Goal: Answer question/provide support

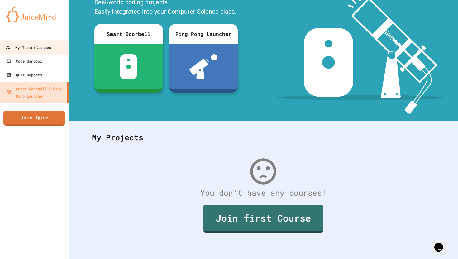
click at [49, 47] on div "My Teams/Classes" at bounding box center [28, 48] width 46 height 8
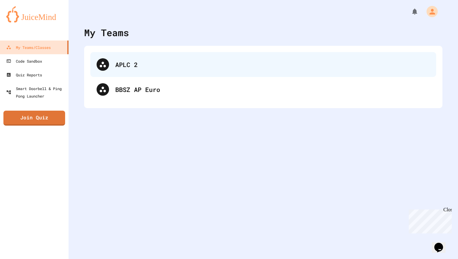
click at [105, 63] on icon at bounding box center [102, 64] width 7 height 7
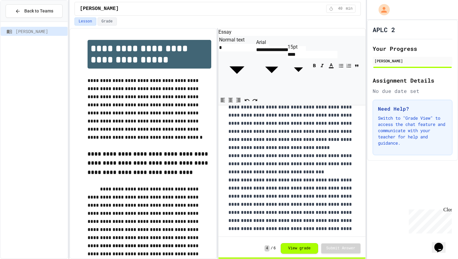
scroll to position [268, 0]
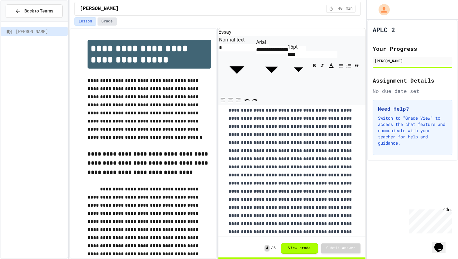
click at [106, 24] on button "Grade" at bounding box center [106, 21] width 19 height 8
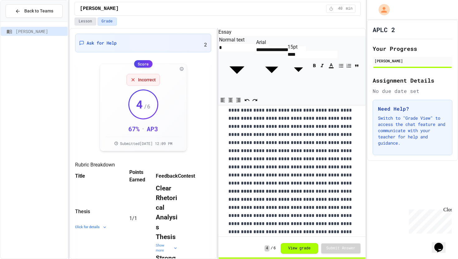
click at [84, 21] on button "Lesson" at bounding box center [84, 21] width 21 height 8
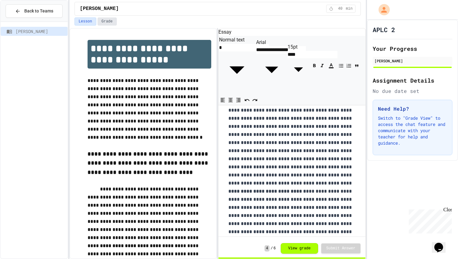
click at [115, 22] on button "Grade" at bounding box center [106, 21] width 19 height 8
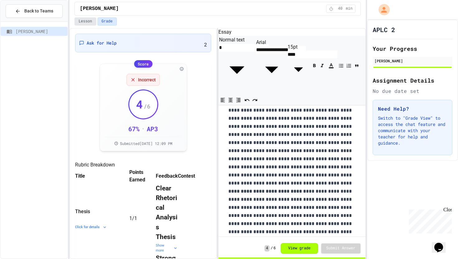
click at [88, 20] on button "Lesson" at bounding box center [84, 21] width 21 height 8
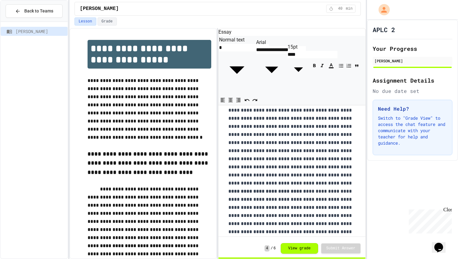
click at [305, 251] on button "View grade" at bounding box center [299, 248] width 37 height 11
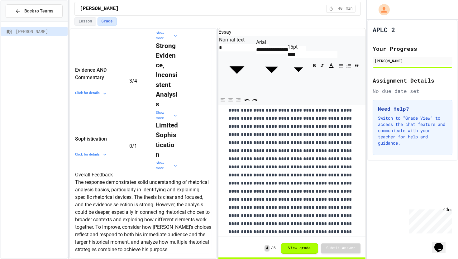
scroll to position [436, 0]
click at [86, 21] on button "Lesson" at bounding box center [84, 21] width 21 height 8
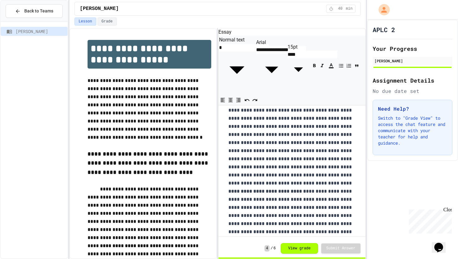
click at [108, 15] on div "[PERSON_NAME] 40 min" at bounding box center [217, 9] width 286 height 14
click at [108, 18] on button "Grade" at bounding box center [106, 21] width 19 height 8
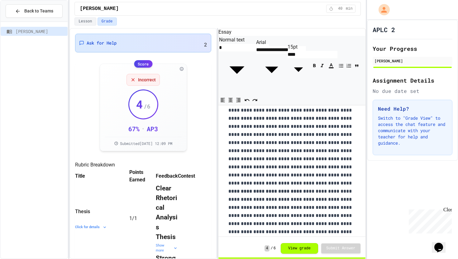
click at [130, 39] on div "Ask for Help 2" at bounding box center [143, 43] width 128 height 11
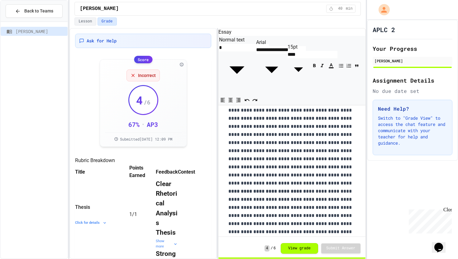
drag, startPoint x: 254, startPoint y: 144, endPoint x: 140, endPoint y: 144, distance: 113.4
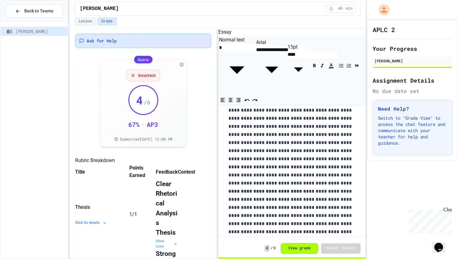
click at [170, 38] on div "Ask for Help" at bounding box center [143, 41] width 128 height 6
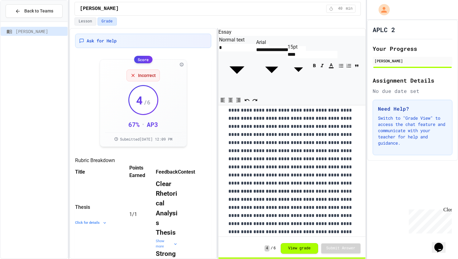
drag, startPoint x: 181, startPoint y: 120, endPoint x: 144, endPoint y: 107, distance: 39.1
